Goal: Use online tool/utility: Utilize a website feature to perform a specific function

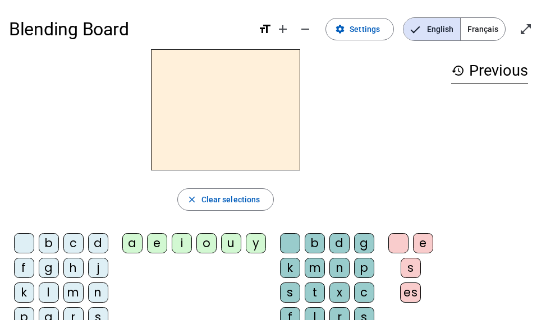
click at [483, 25] on span "Français" at bounding box center [482, 29] width 44 height 22
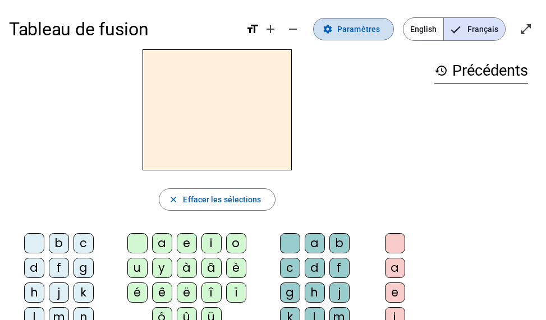
click at [361, 34] on span "Paramètres" at bounding box center [358, 28] width 43 height 13
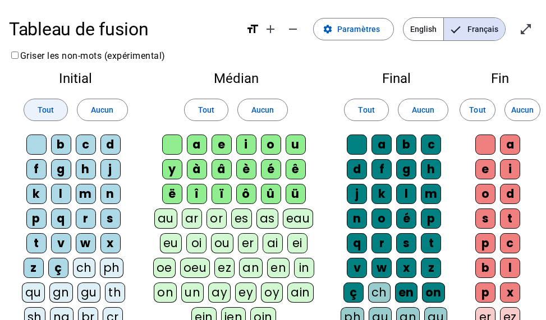
click at [42, 105] on span "Tout" at bounding box center [46, 109] width 16 height 13
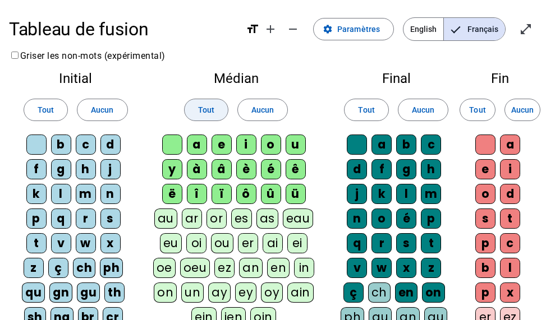
click at [209, 112] on span "Tout" at bounding box center [206, 109] width 16 height 13
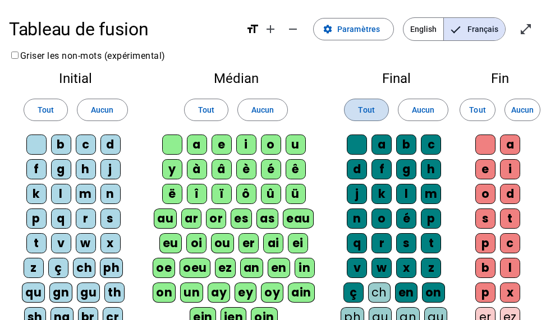
click at [376, 107] on span at bounding box center [365, 109] width 43 height 27
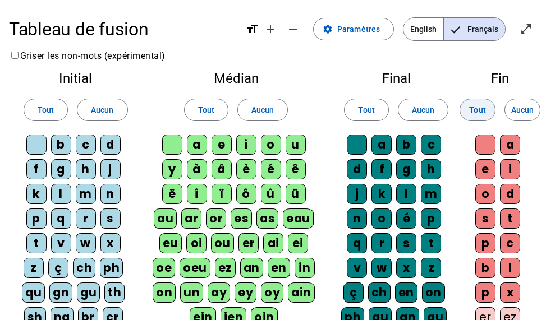
click at [480, 115] on span "Tout" at bounding box center [477, 109] width 16 height 13
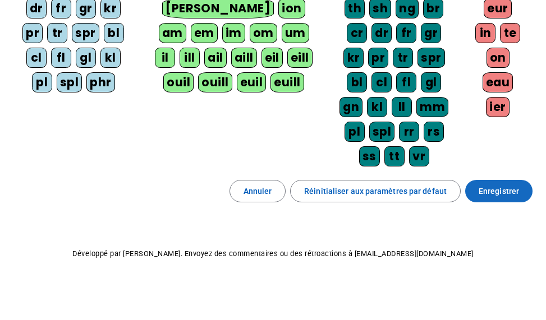
click at [502, 188] on span "Enregistrer" at bounding box center [498, 190] width 40 height 13
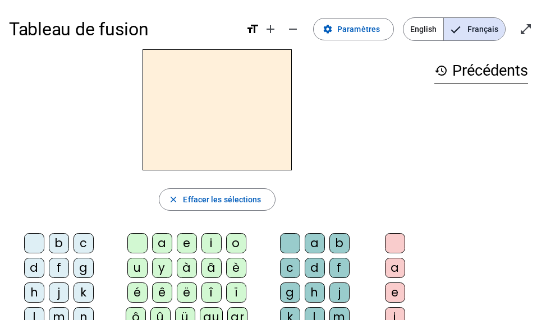
click at [54, 272] on div "f" at bounding box center [59, 268] width 20 height 20
click at [155, 297] on div "ê" at bounding box center [162, 293] width 20 height 20
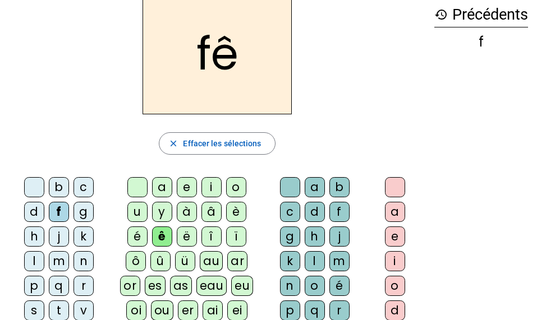
scroll to position [112, 0]
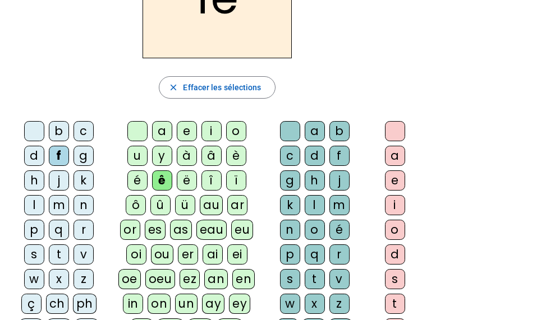
click at [304, 283] on div "t" at bounding box center [314, 279] width 20 height 20
click at [390, 180] on div "e" at bounding box center [395, 180] width 20 height 20
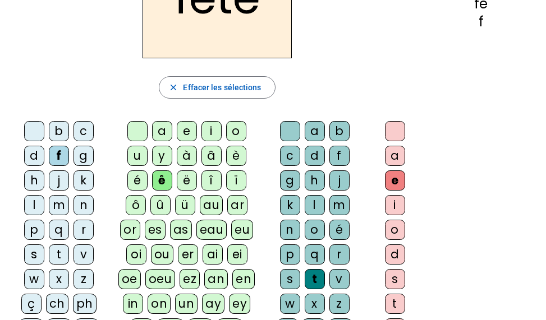
click at [61, 261] on div "t" at bounding box center [59, 254] width 20 height 20
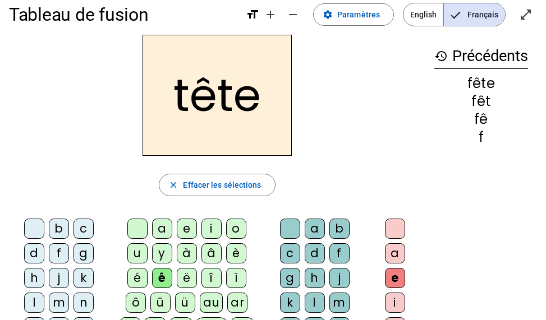
scroll to position [0, 0]
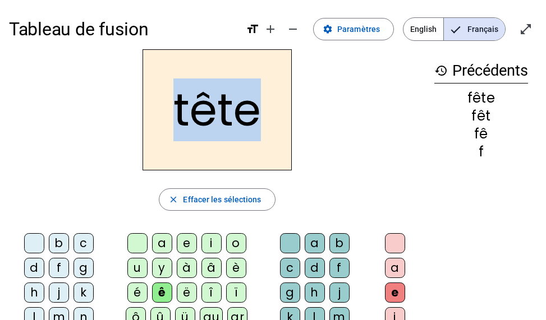
drag, startPoint x: 174, startPoint y: 117, endPoint x: 265, endPoint y: 121, distance: 90.9
click at [265, 121] on h2 "tête" at bounding box center [216, 109] width 149 height 121
click at [188, 119] on h2 "tête" at bounding box center [216, 109] width 149 height 121
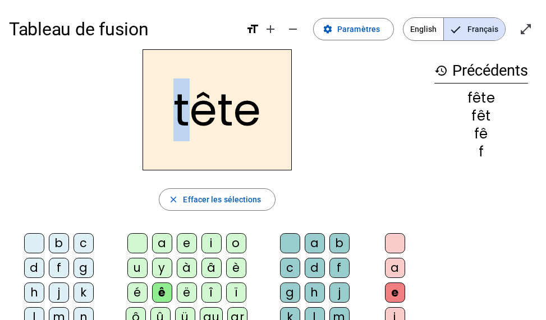
drag, startPoint x: 191, startPoint y: 118, endPoint x: 171, endPoint y: 122, distance: 20.5
click at [171, 122] on h2 "tête" at bounding box center [216, 109] width 149 height 121
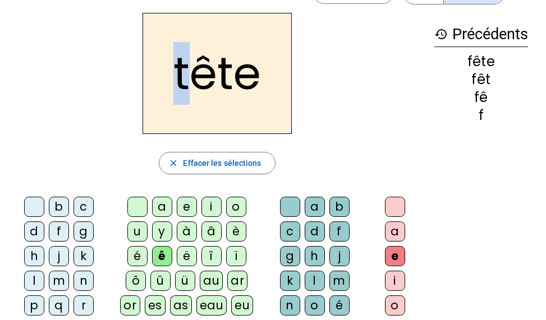
scroll to position [56, 0]
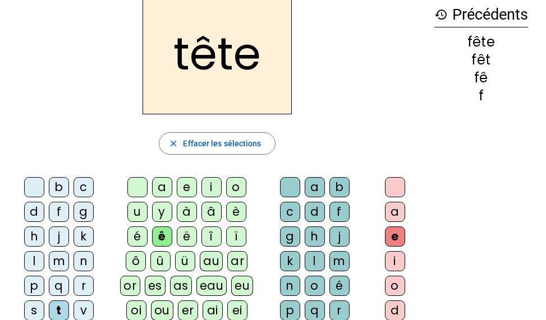
click at [59, 190] on div "b" at bounding box center [59, 187] width 20 height 20
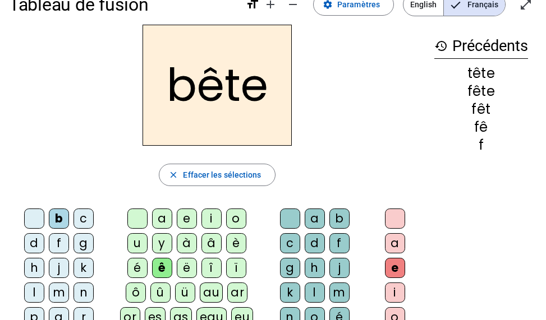
scroll to position [0, 0]
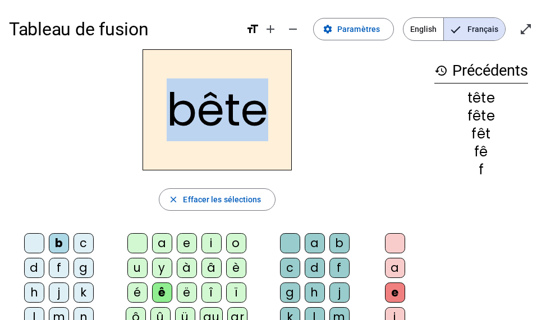
drag, startPoint x: 267, startPoint y: 114, endPoint x: 176, endPoint y: 129, distance: 92.0
click at [176, 129] on h2 "bête" at bounding box center [216, 109] width 149 height 121
click at [178, 118] on h2 "bête" at bounding box center [216, 109] width 149 height 121
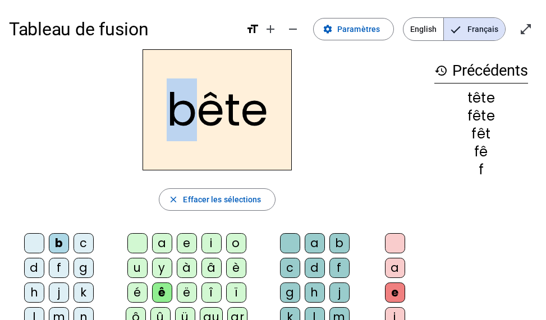
drag, startPoint x: 187, startPoint y: 100, endPoint x: 157, endPoint y: 108, distance: 30.7
click at [157, 108] on h2 "bête" at bounding box center [216, 109] width 149 height 121
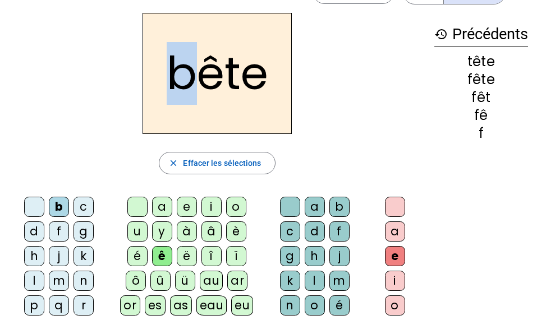
scroll to position [56, 0]
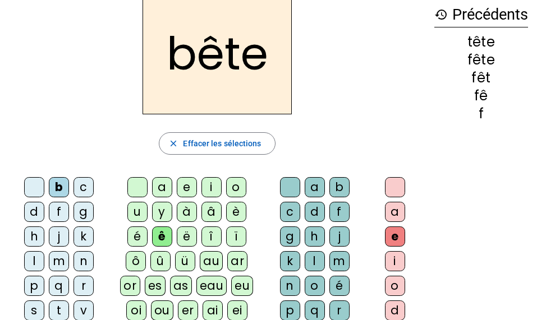
click at [138, 214] on div "u" at bounding box center [137, 212] width 20 height 20
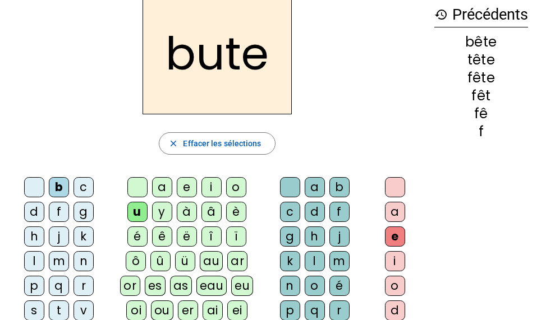
scroll to position [112, 0]
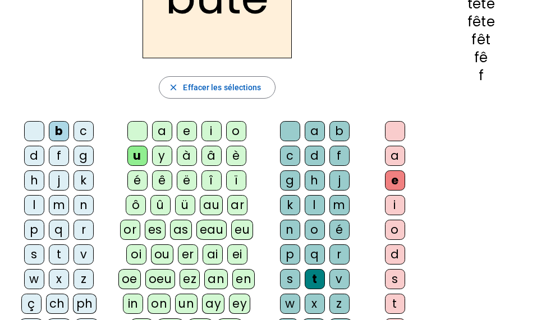
click at [293, 276] on div "s" at bounding box center [290, 279] width 20 height 20
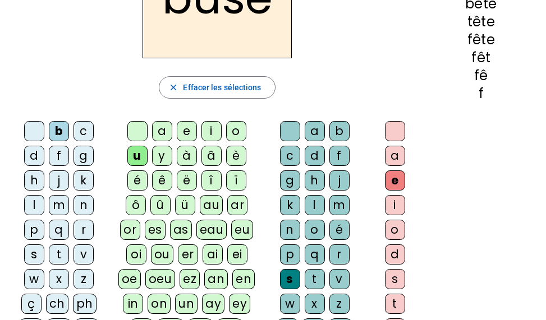
click at [220, 132] on div "i" at bounding box center [211, 131] width 20 height 20
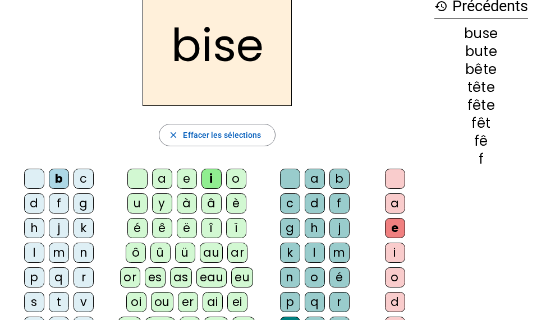
scroll to position [0, 0]
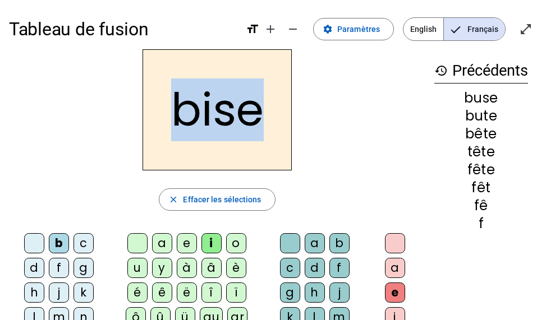
drag, startPoint x: 173, startPoint y: 126, endPoint x: 250, endPoint y: 128, distance: 77.4
click at [250, 128] on h2 "bise" at bounding box center [216, 109] width 149 height 121
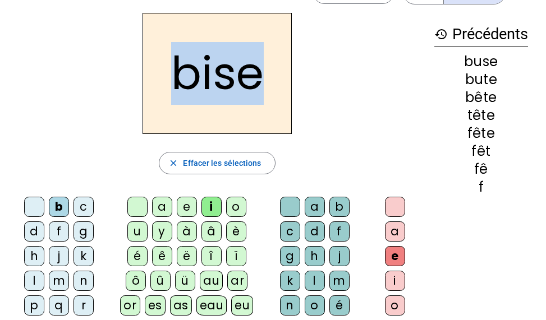
scroll to position [56, 0]
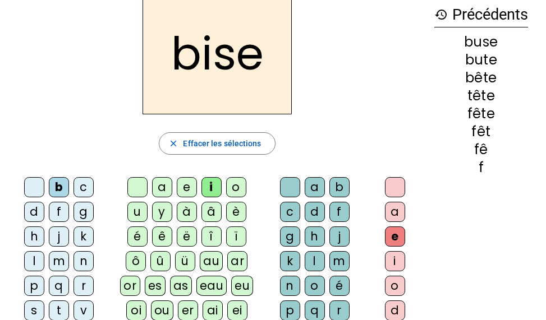
click at [168, 189] on div "a" at bounding box center [162, 187] width 20 height 20
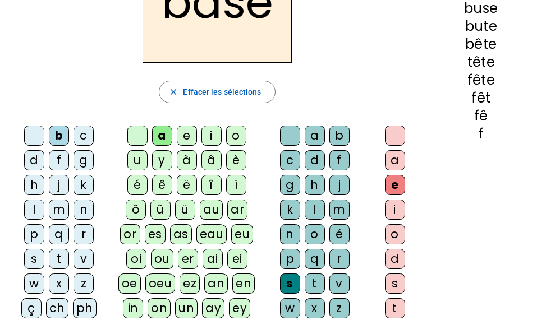
scroll to position [112, 0]
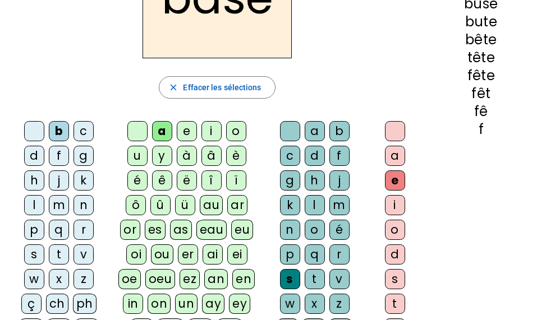
click at [77, 227] on div "r" at bounding box center [83, 230] width 20 height 20
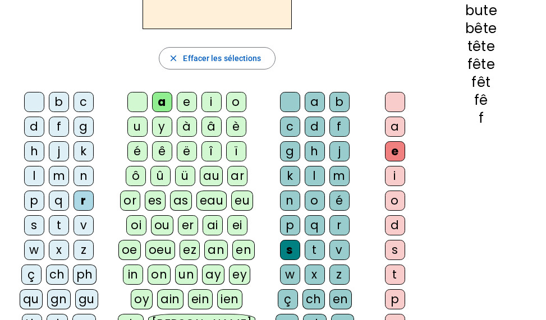
scroll to position [168, 0]
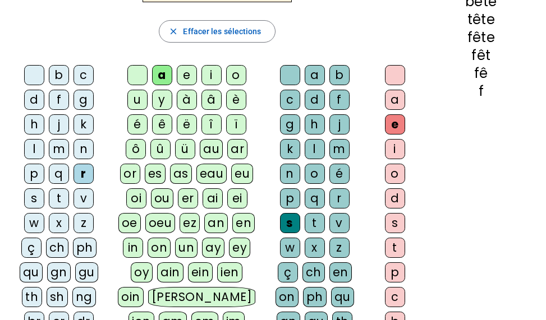
click at [296, 124] on div "g" at bounding box center [290, 124] width 20 height 20
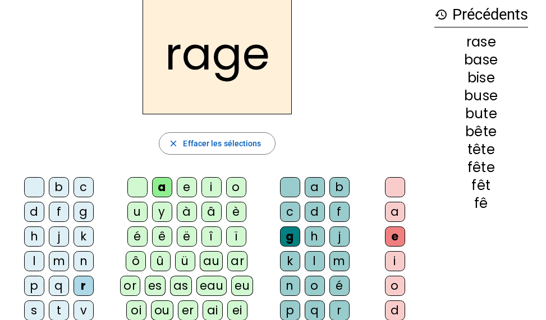
scroll to position [112, 0]
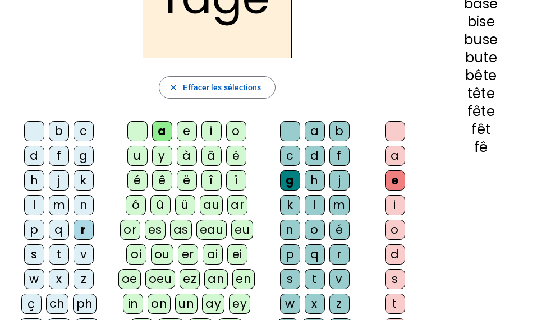
click at [38, 239] on div "p" at bounding box center [34, 230] width 20 height 20
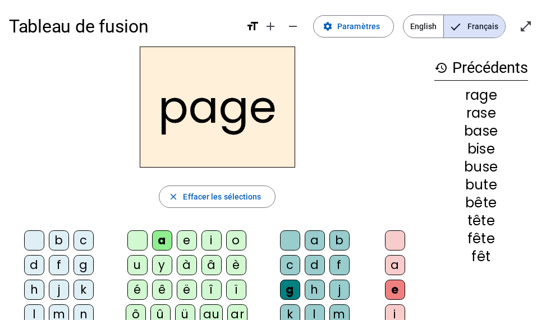
scroll to position [0, 0]
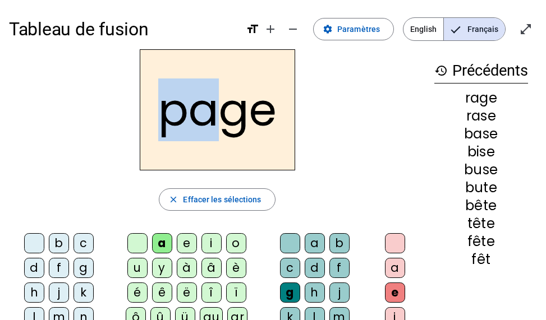
drag, startPoint x: 207, startPoint y: 107, endPoint x: 159, endPoint y: 110, distance: 48.3
click at [159, 110] on h2 "page" at bounding box center [217, 109] width 155 height 121
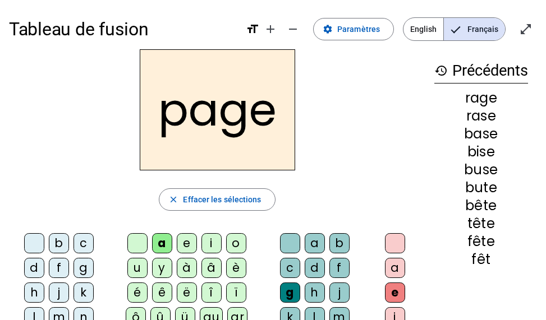
click at [278, 111] on h2 "page" at bounding box center [217, 109] width 155 height 121
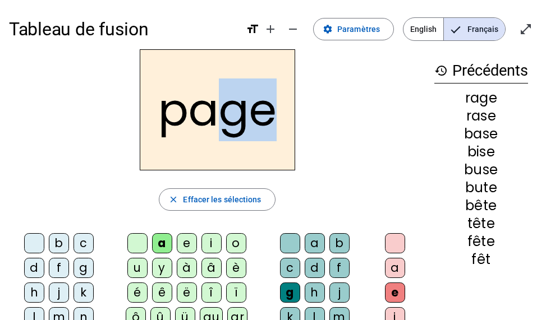
drag, startPoint x: 270, startPoint y: 114, endPoint x: 230, endPoint y: 122, distance: 39.9
click at [230, 122] on h2 "page" at bounding box center [217, 109] width 155 height 121
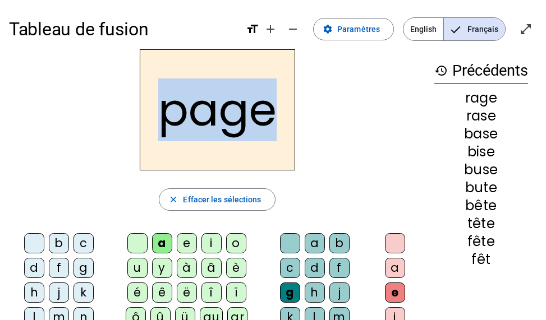
drag, startPoint x: 151, startPoint y: 120, endPoint x: 266, endPoint y: 126, distance: 115.1
click at [266, 126] on h2 "page" at bounding box center [217, 109] width 155 height 121
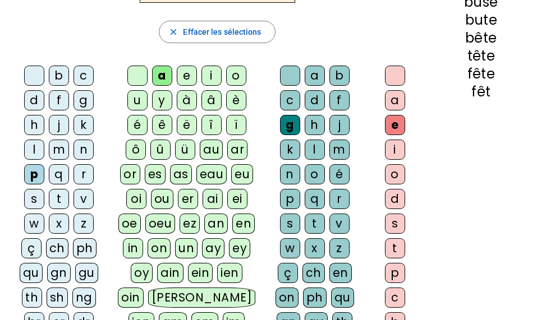
scroll to position [168, 0]
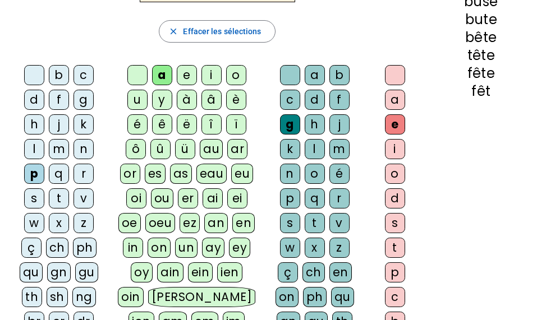
click at [336, 221] on div "v" at bounding box center [339, 223] width 20 height 20
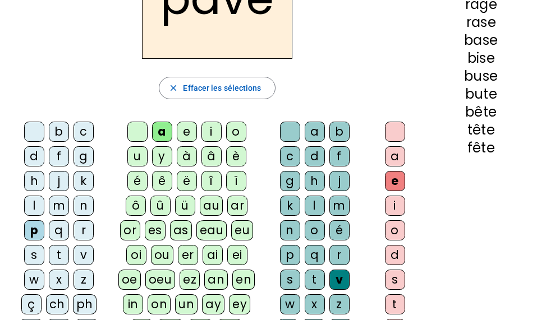
scroll to position [0, 0]
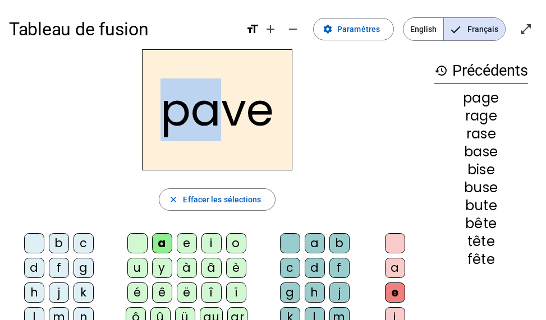
drag, startPoint x: 215, startPoint y: 114, endPoint x: 151, endPoint y: 124, distance: 64.1
click at [151, 124] on h2 "pave" at bounding box center [217, 109] width 150 height 121
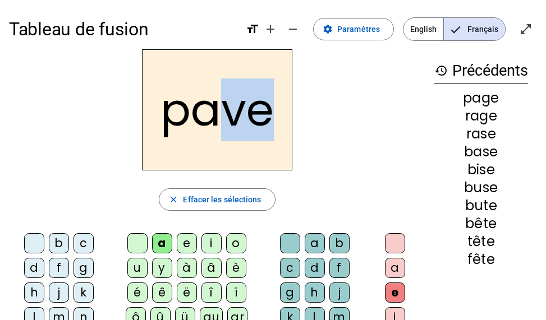
drag, startPoint x: 265, startPoint y: 112, endPoint x: 224, endPoint y: 113, distance: 40.9
click at [224, 113] on h2 "pave" at bounding box center [217, 109] width 150 height 121
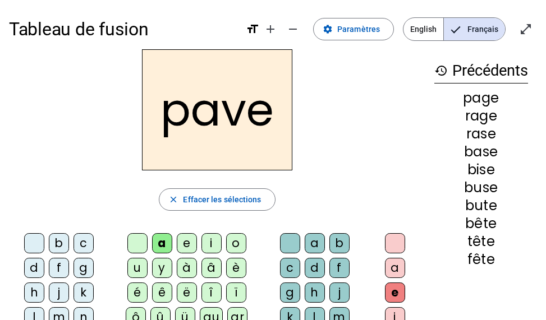
click at [160, 110] on h2 "pave" at bounding box center [217, 109] width 150 height 121
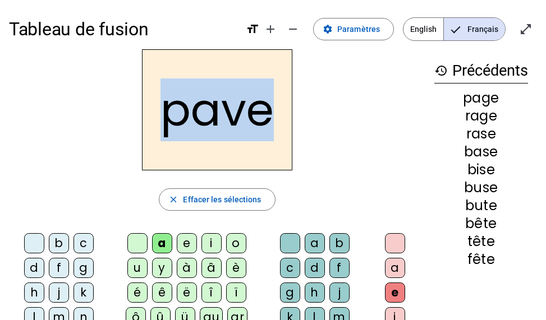
drag, startPoint x: 160, startPoint y: 110, endPoint x: 265, endPoint y: 119, distance: 104.7
click at [265, 119] on h2 "pave" at bounding box center [217, 109] width 150 height 121
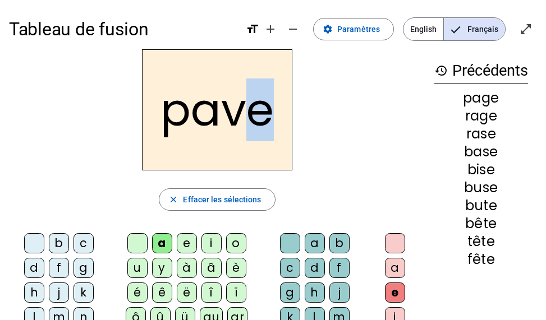
drag, startPoint x: 267, startPoint y: 117, endPoint x: 255, endPoint y: 112, distance: 13.1
click at [255, 112] on h2 "pave" at bounding box center [217, 109] width 150 height 121
click at [335, 99] on div "pave" at bounding box center [217, 109] width 416 height 121
